Goal: Navigation & Orientation: Find specific page/section

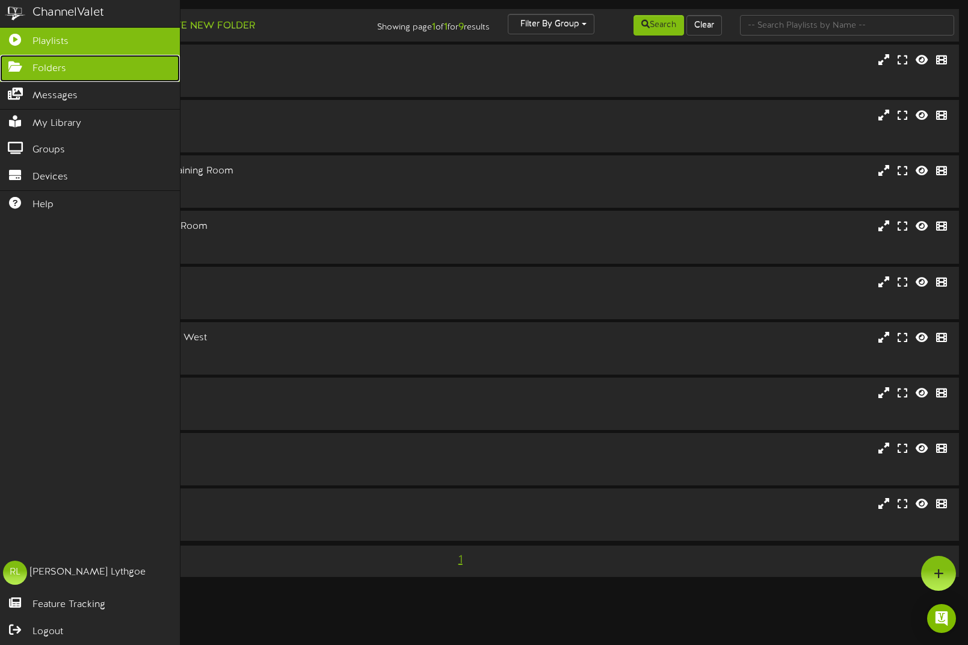
click at [30, 66] on link "Folders" at bounding box center [90, 68] width 180 height 27
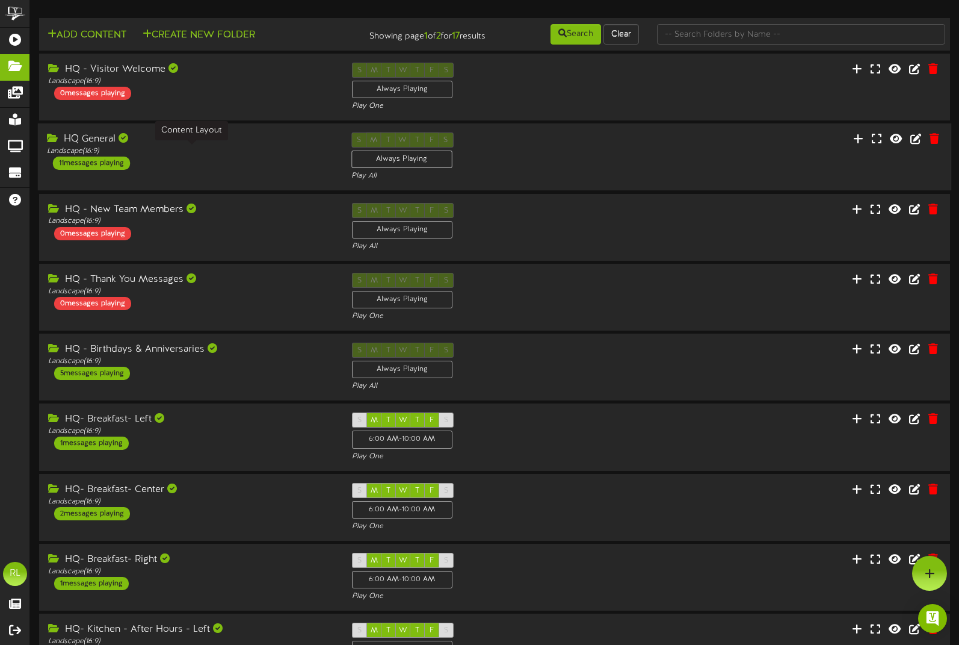
click at [209, 146] on div "Landscape ( 16:9 )" at bounding box center [190, 151] width 286 height 10
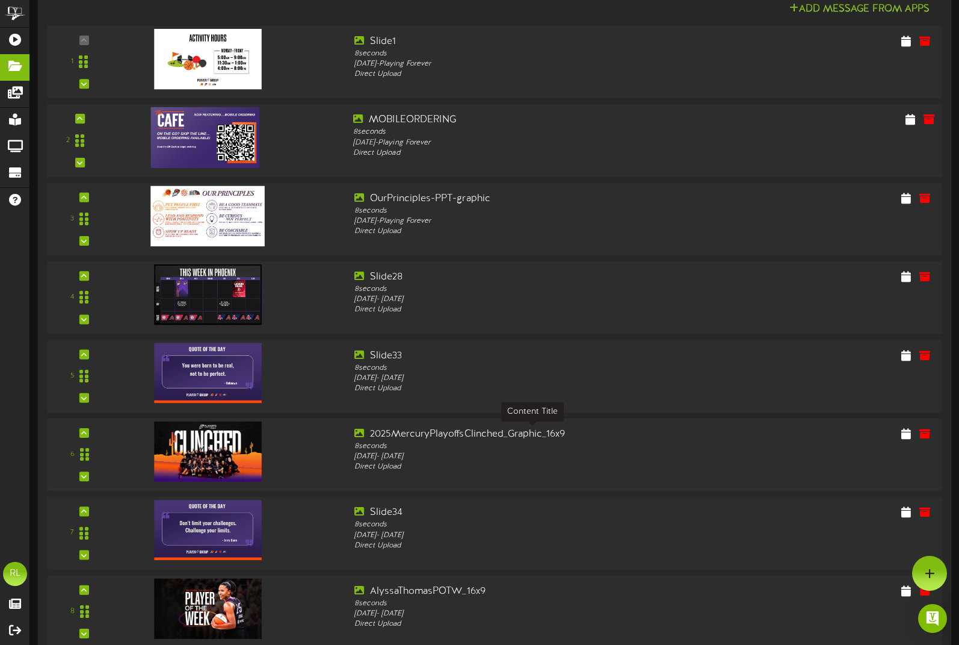
scroll to position [60, 0]
